Goal: Task Accomplishment & Management: Use online tool/utility

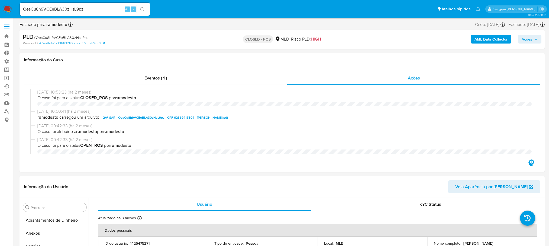
select select "10"
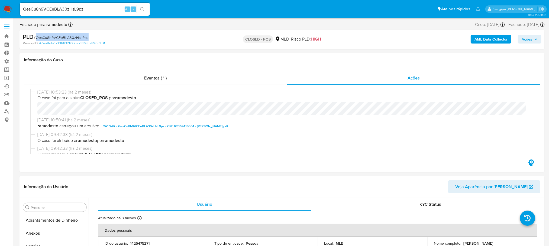
scroll to position [229, 0]
click at [9, 78] on link "Operações em massa" at bounding box center [32, 78] width 64 height 8
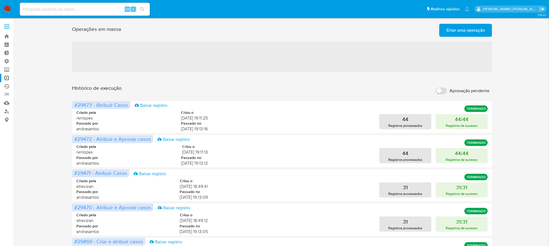
click at [9, 85] on link "Ejecuções automáticas" at bounding box center [32, 86] width 64 height 8
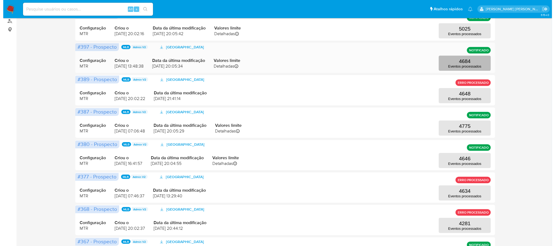
scroll to position [122, 0]
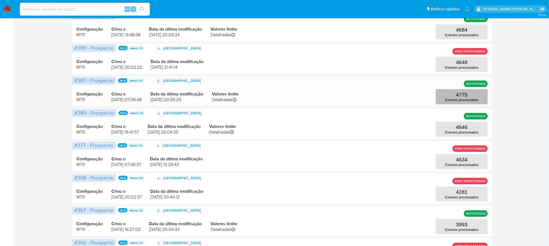
click at [466, 98] on p "4775" at bounding box center [462, 95] width 12 height 6
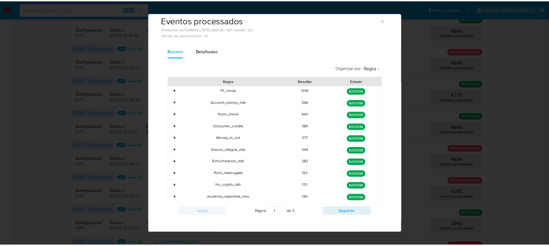
scroll to position [15, 0]
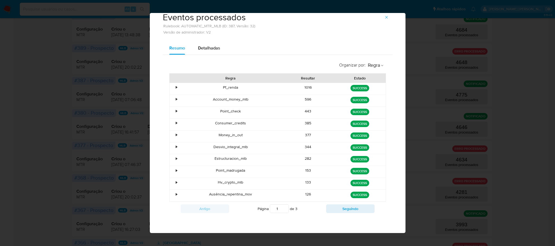
click at [386, 15] on button "button" at bounding box center [387, 17] width 12 height 9
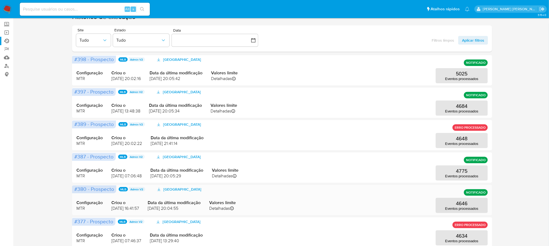
scroll to position [0, 0]
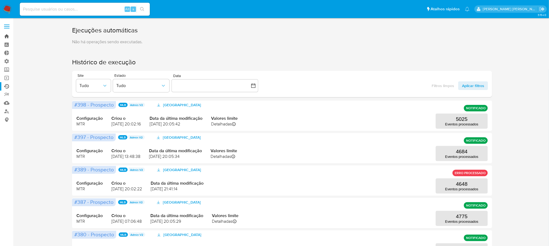
click at [6, 33] on link "Bandeja" at bounding box center [32, 36] width 64 height 8
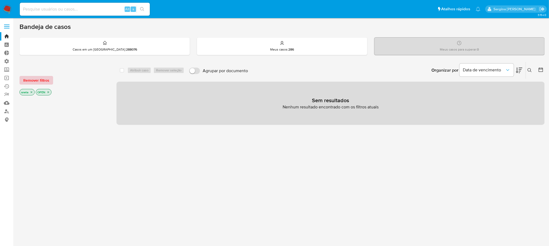
click at [42, 82] on span "Remover filtros" at bounding box center [36, 81] width 26 height 8
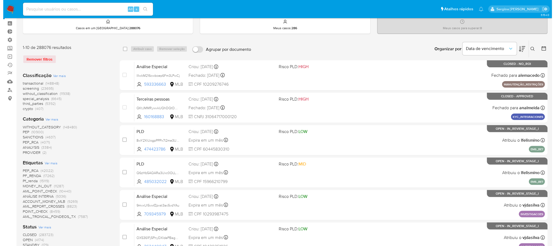
scroll to position [41, 0]
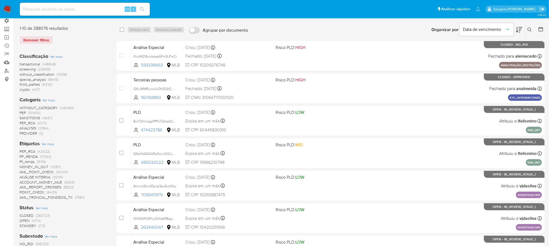
click at [46, 143] on span "Ver mais" at bounding box center [47, 144] width 13 height 5
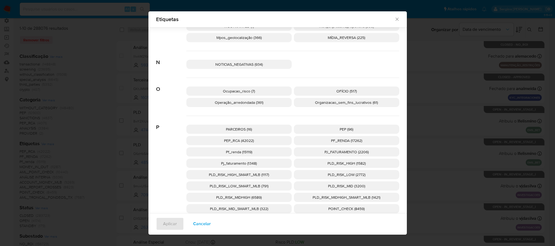
scroll to position [1069, 0]
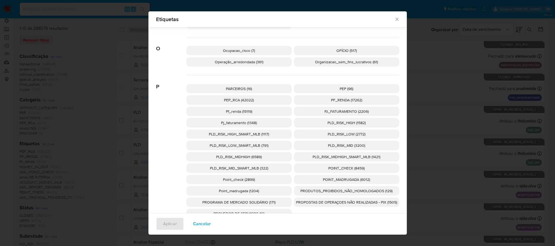
click at [342, 205] on span "PROPOSTAS DE OPERAÇOES NÃO REALIZADAS - PIX (1505)" at bounding box center [346, 202] width 101 height 5
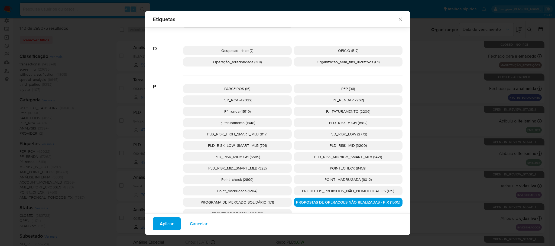
click at [160, 220] on span "Aplicar" at bounding box center [167, 224] width 14 height 12
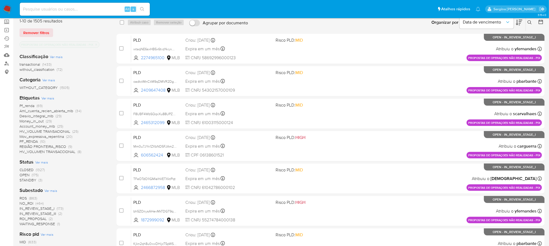
scroll to position [81, 0]
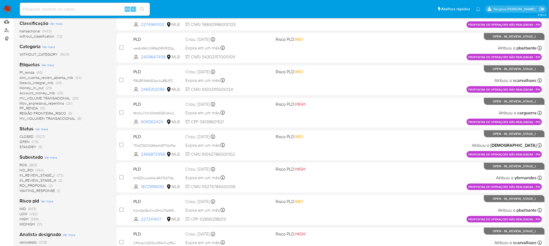
click at [25, 142] on span "OPEN" at bounding box center [25, 141] width 10 height 5
